Goal: Check status

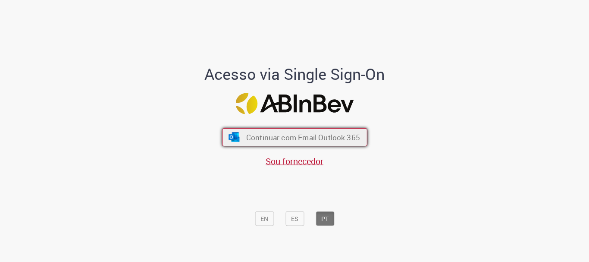
click at [284, 134] on span "Continuar com Email Outlook 365" at bounding box center [303, 137] width 114 height 10
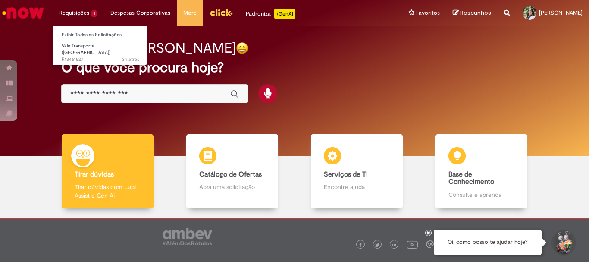
click at [71, 59] on ul "Exibir Todas as Solicitações Vale Transporte (VT) 3h atrás 3 horas atrás R13461…" at bounding box center [100, 46] width 94 height 40
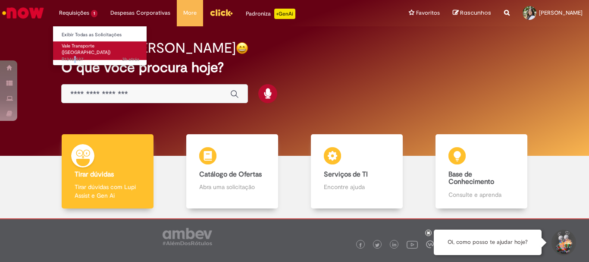
click at [73, 47] on span "Vale Transporte ([GEOGRAPHIC_DATA])" at bounding box center [86, 49] width 49 height 13
click at [112, 47] on link "Vale Transporte ([GEOGRAPHIC_DATA]) 3h atrás 3 horas atrás R13461527" at bounding box center [100, 50] width 95 height 19
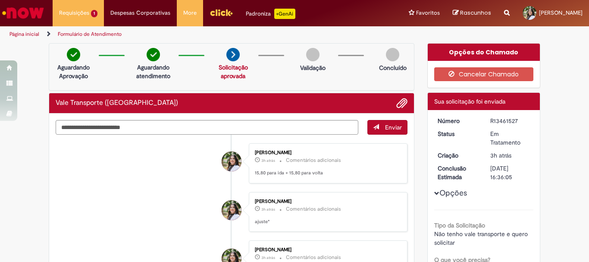
scroll to position [43, 0]
